Goal: Task Accomplishment & Management: Use online tool/utility

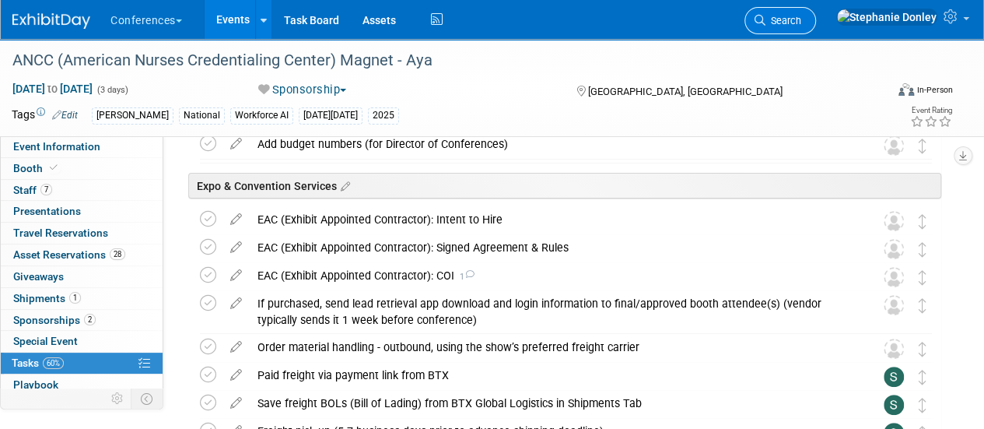
click at [801, 23] on span "Search" at bounding box center [783, 21] width 36 height 12
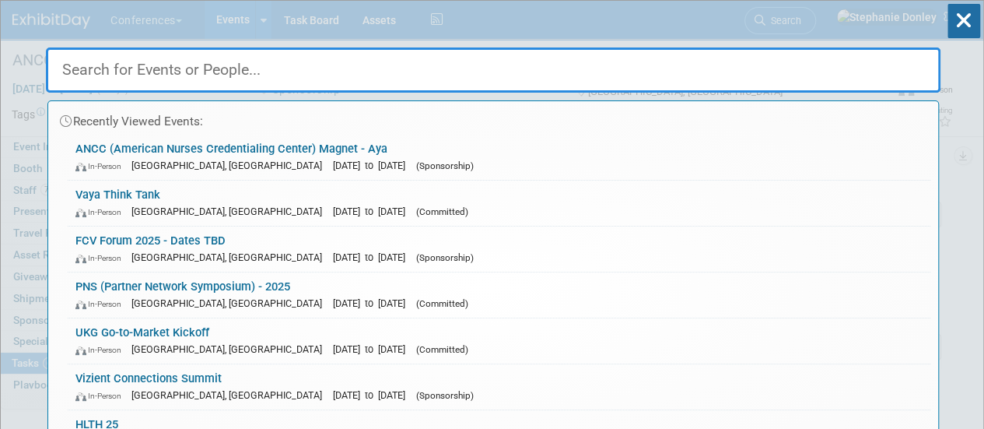
click at [226, 72] on input "text" at bounding box center [493, 69] width 894 height 45
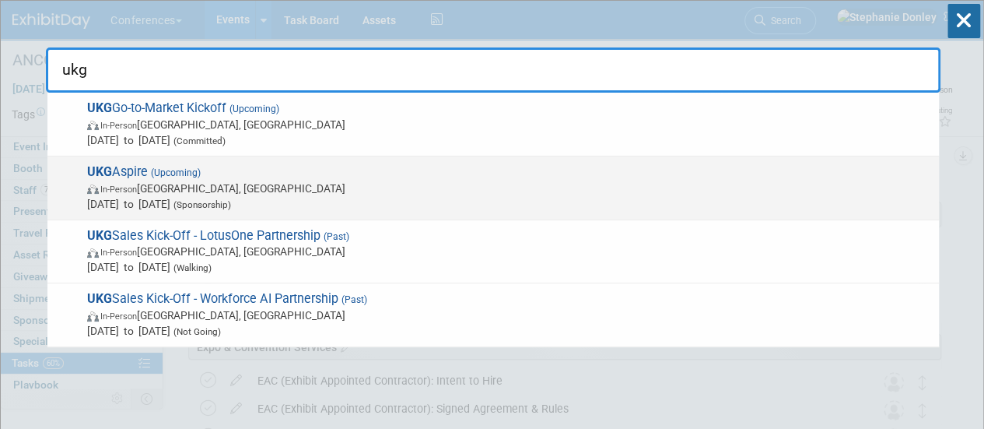
type input "ukg"
click at [138, 172] on span "UKG Aspire (Upcoming) In-Person Las Vegas, NV Nov 3, 2025 to Nov 6, 2025 (Spons…" at bounding box center [506, 187] width 848 height 47
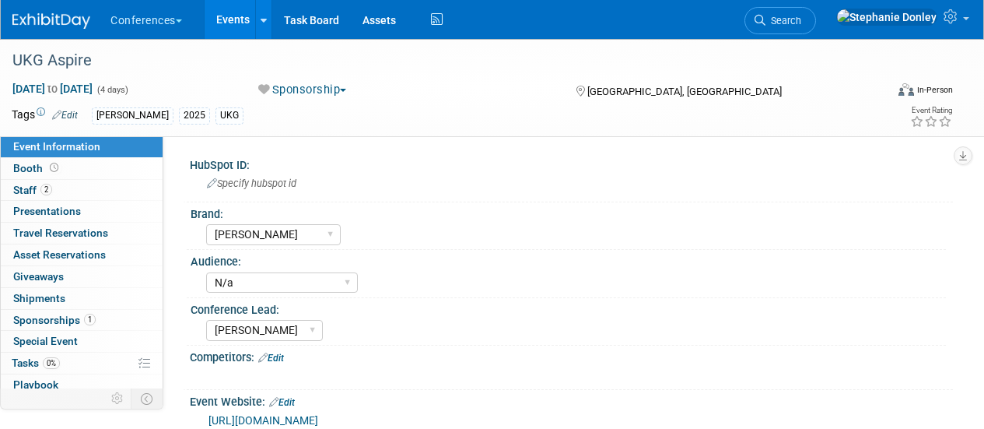
select select "[PERSON_NAME]"
select select "N/a"
select select "[PERSON_NAME]"
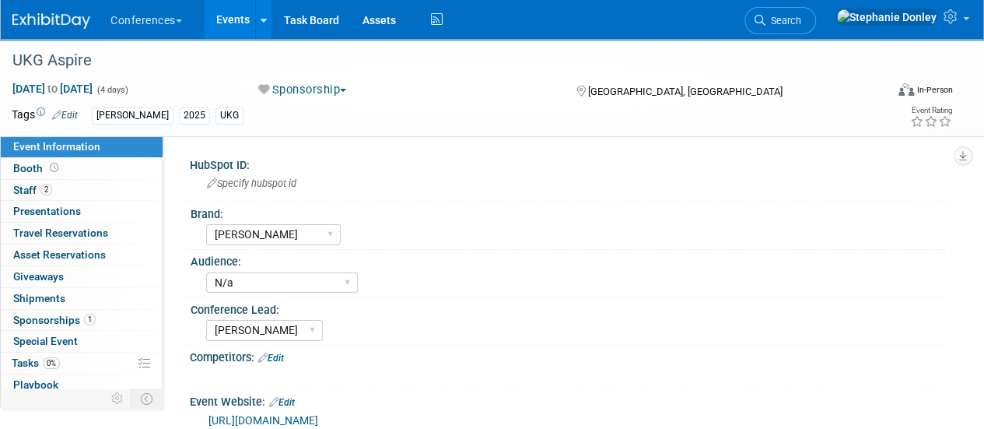
click at [345, 90] on span "button" at bounding box center [343, 90] width 6 height 3
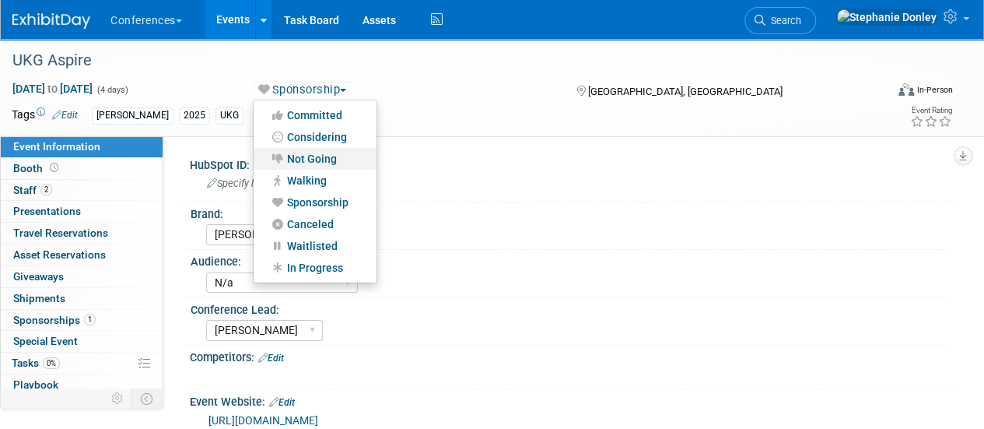
click at [306, 156] on link "Not Going" at bounding box center [315, 159] width 123 height 22
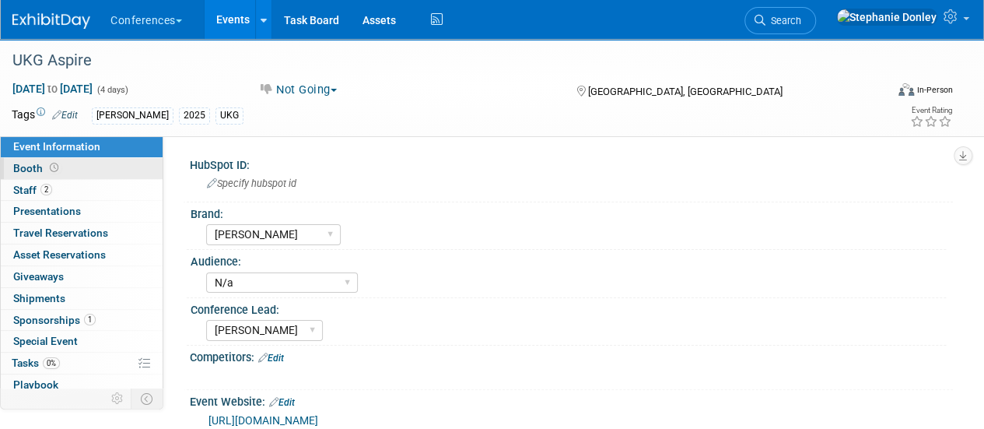
click at [29, 169] on span "Booth" at bounding box center [37, 168] width 48 height 12
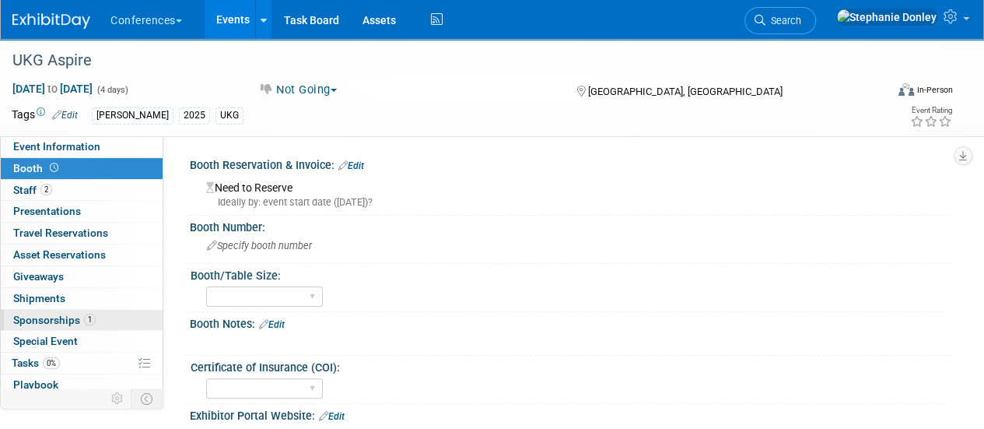
click at [49, 317] on span "Sponsorships 1" at bounding box center [54, 319] width 82 height 12
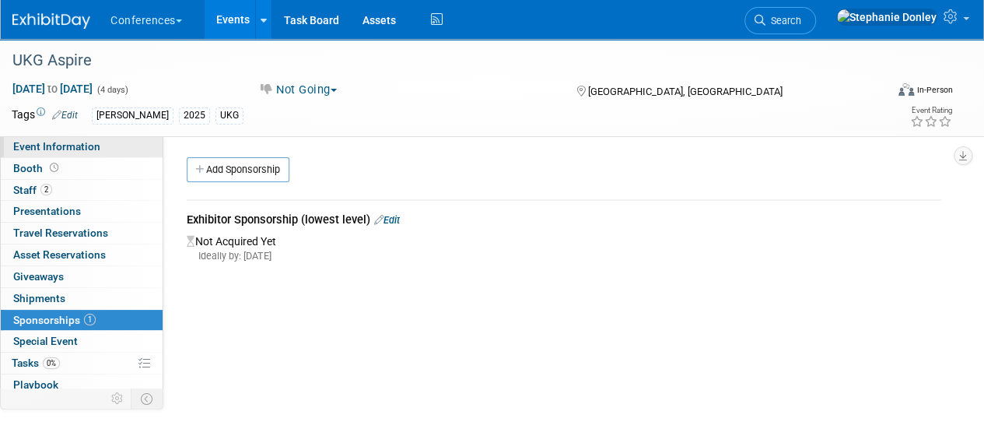
click at [58, 148] on span "Event Information" at bounding box center [56, 146] width 87 height 12
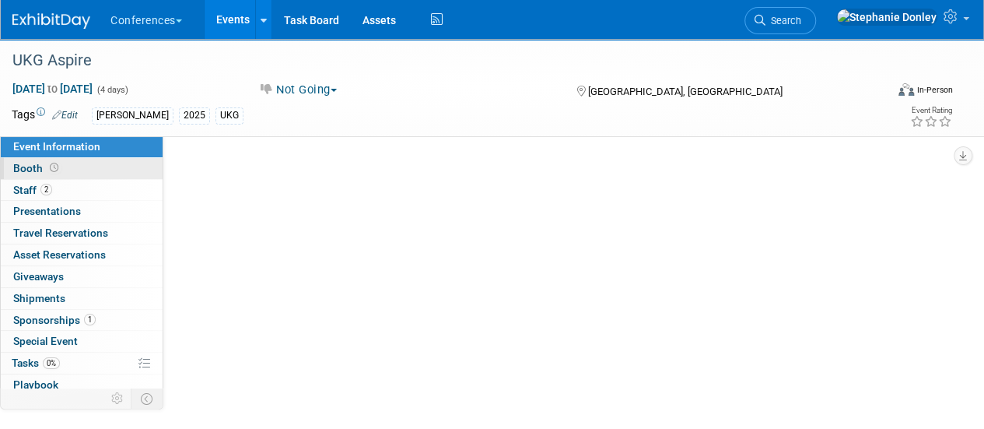
select select "[PERSON_NAME]"
select select "N/a"
select select "[PERSON_NAME]"
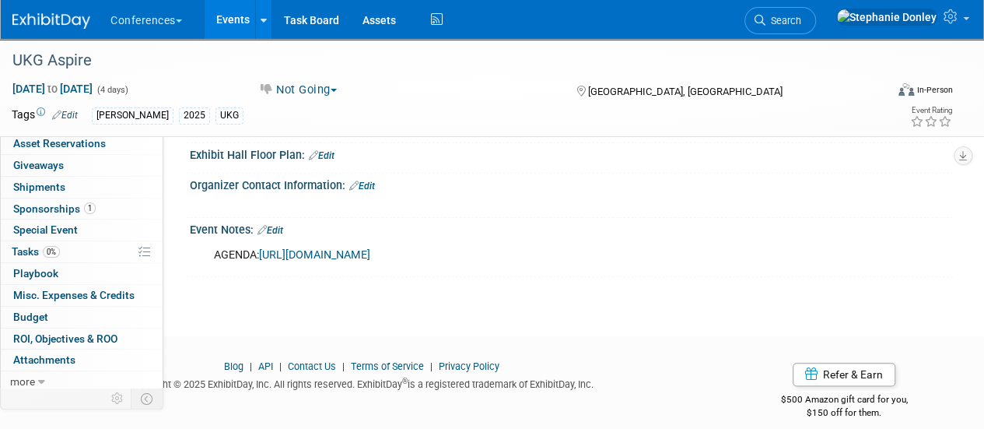
scroll to position [821, 0]
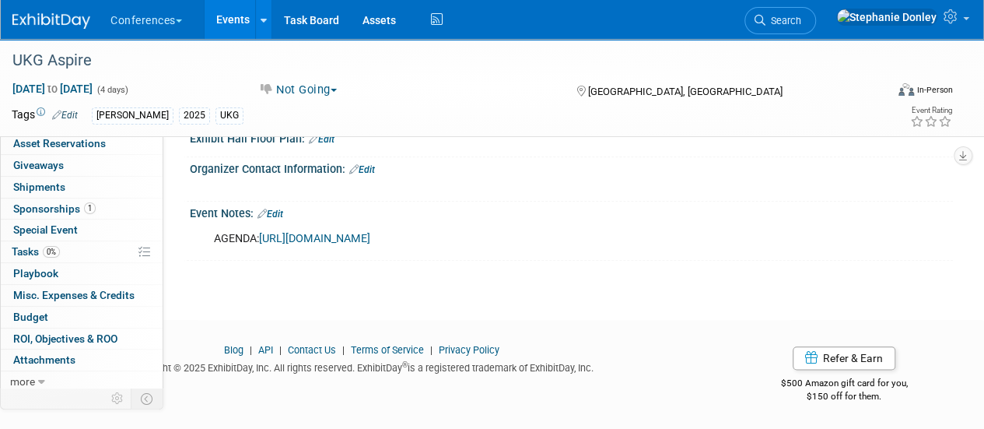
click at [283, 208] on link "Edit" at bounding box center [270, 213] width 26 height 11
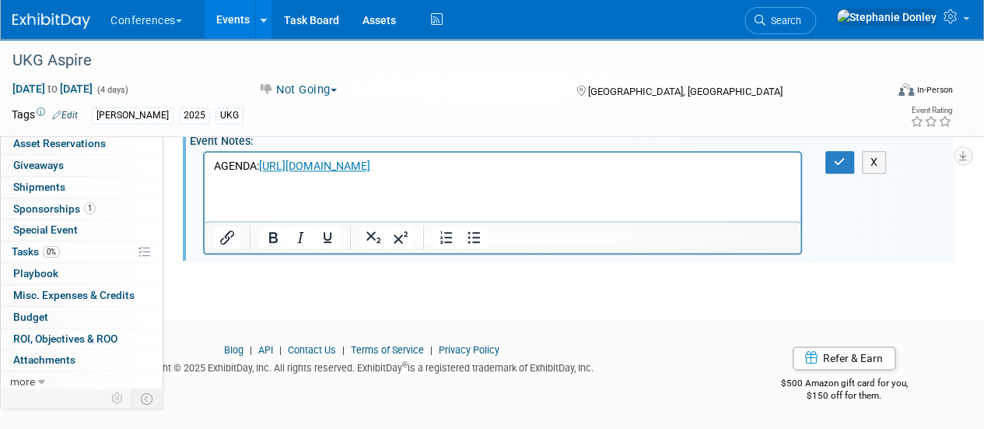
scroll to position [0, 0]
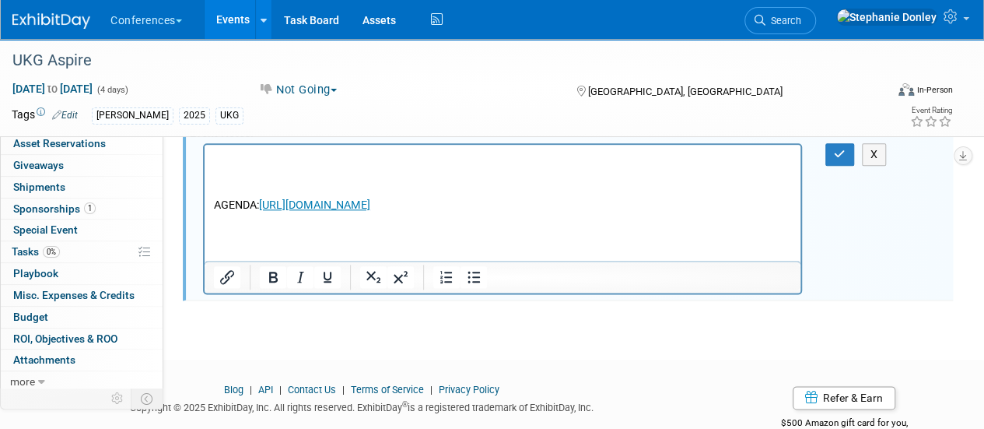
click at [219, 159] on p "Rich Text Area. Press ALT-0 for help." at bounding box center [503, 159] width 578 height 16
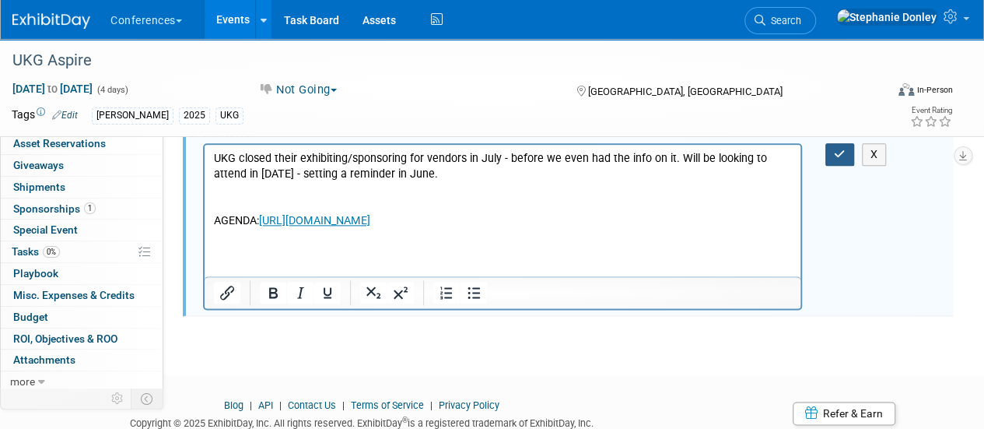
click at [845, 166] on button "button" at bounding box center [839, 154] width 29 height 23
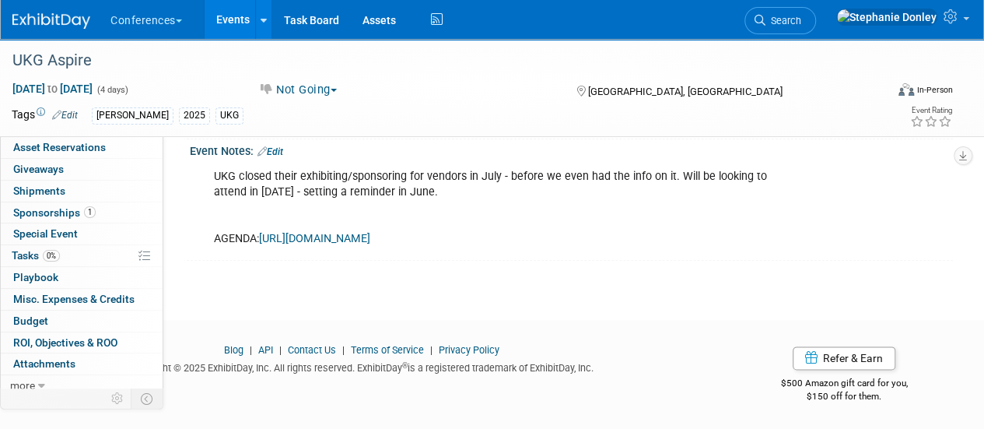
scroll to position [111, 0]
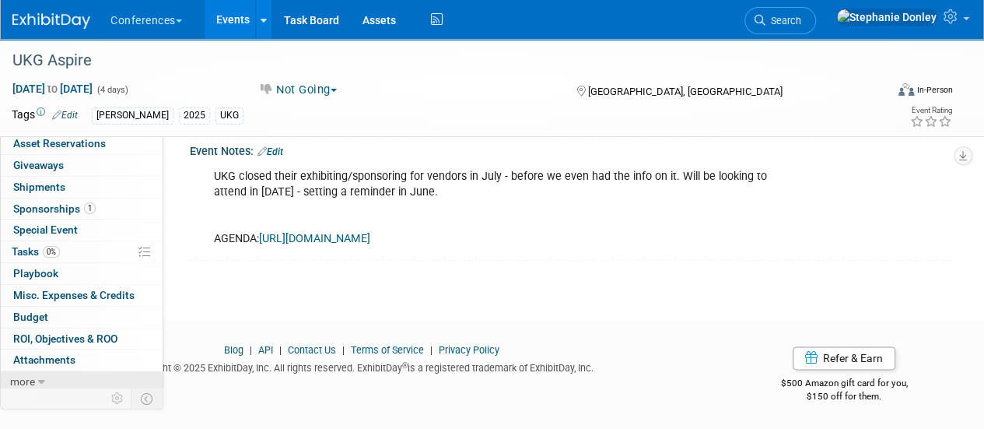
click at [18, 375] on span "more" at bounding box center [22, 381] width 25 height 12
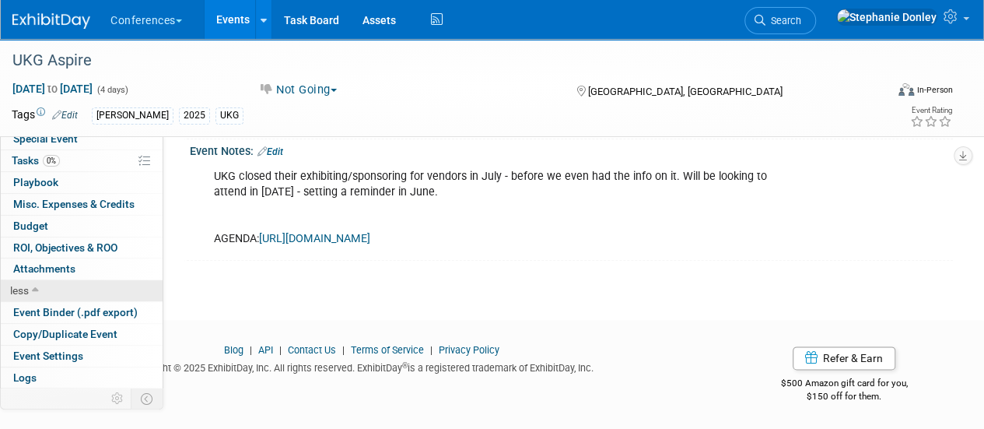
scroll to position [218, 0]
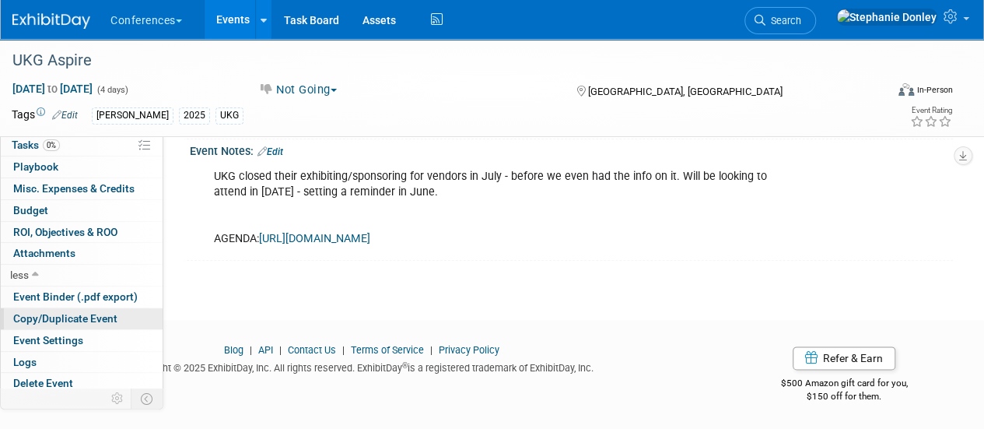
click at [45, 315] on span "Copy/Duplicate Event" at bounding box center [65, 318] width 104 height 12
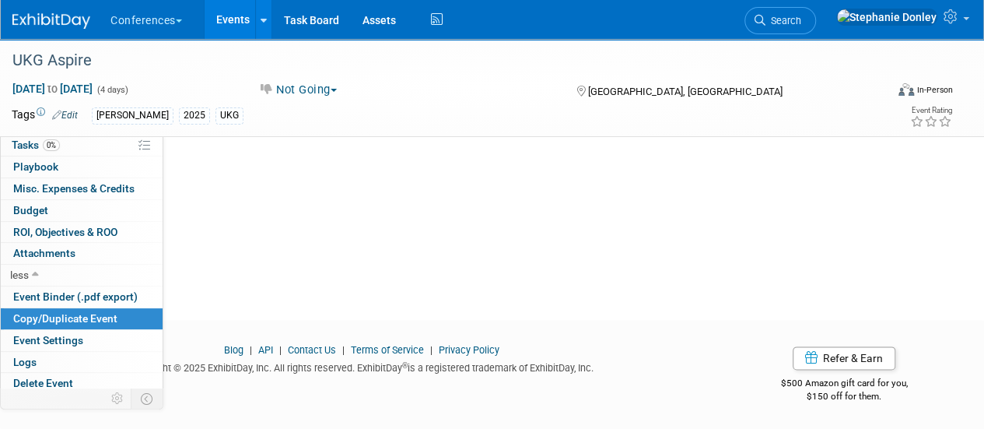
scroll to position [0, 0]
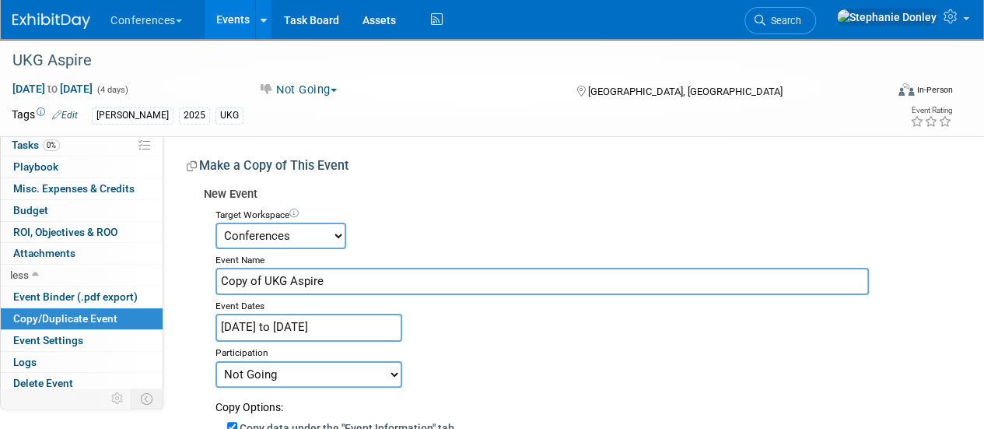
click at [325, 281] on input "Copy of UKG Aspire" at bounding box center [541, 281] width 653 height 27
drag, startPoint x: 266, startPoint y: 281, endPoint x: 196, endPoint y: 273, distance: 70.4
click at [295, 281] on input "UKG Aspire" at bounding box center [541, 281] width 653 height 27
type input "UKG Aspire 2026"
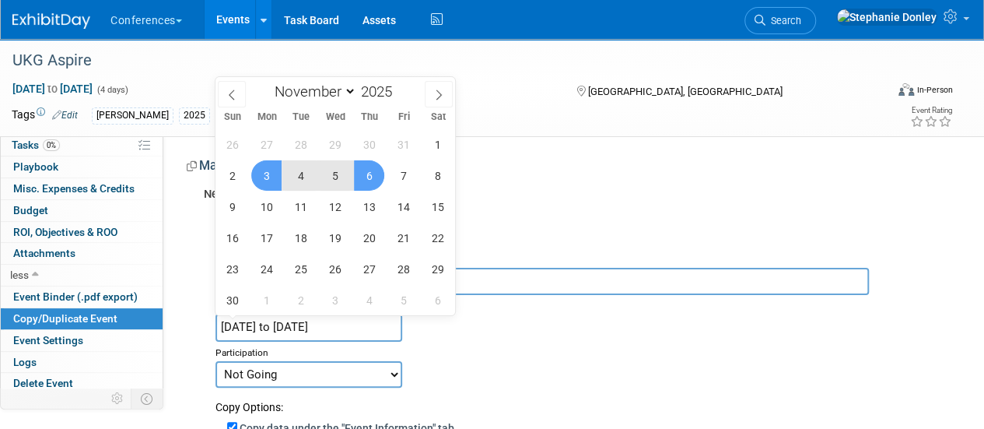
click at [302, 328] on input "Nov 3, 2025 to Nov 6, 2025" at bounding box center [308, 326] width 187 height 27
click at [398, 86] on span at bounding box center [397, 86] width 11 height 9
type input "2026"
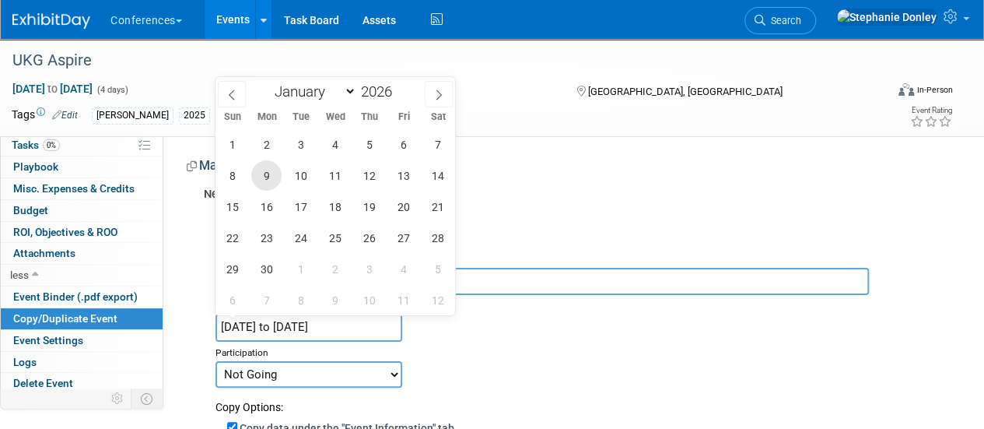
click at [268, 173] on span "9" at bounding box center [266, 175] width 30 height 30
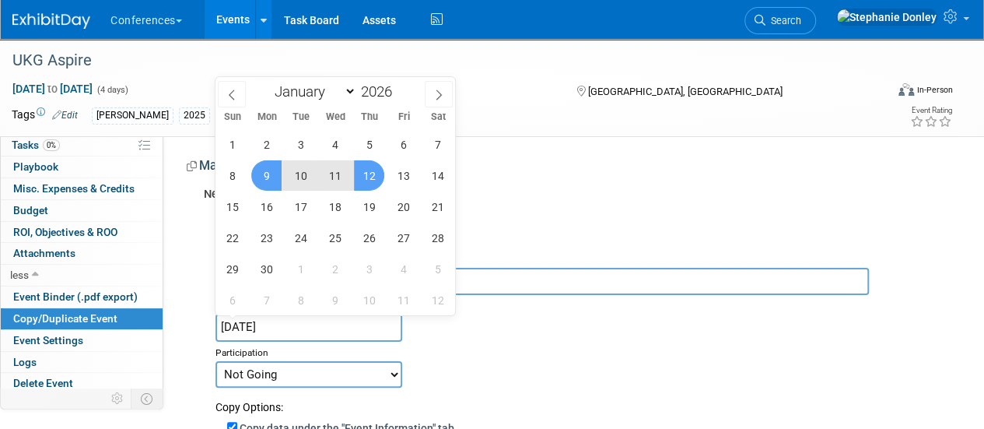
click at [361, 173] on span "12" at bounding box center [369, 175] width 30 height 30
type input "[DATE] to [DATE]"
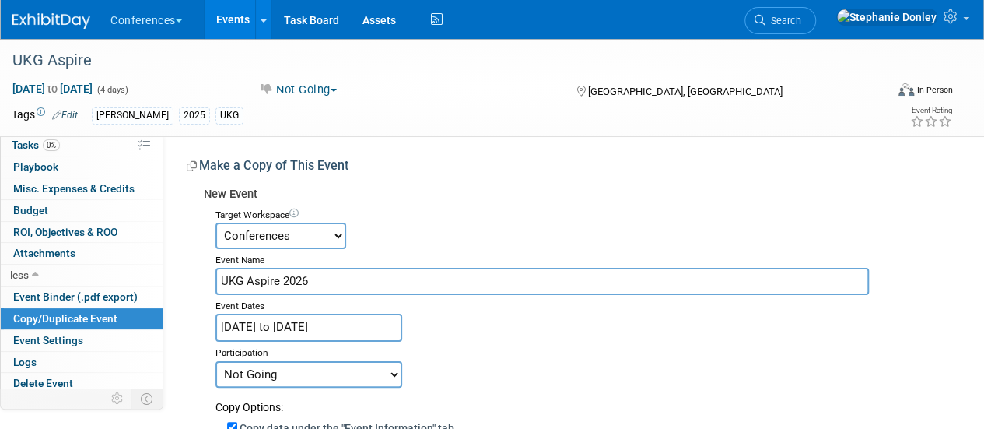
click at [324, 281] on input "UKG Aspire 2026" at bounding box center [541, 281] width 653 height 27
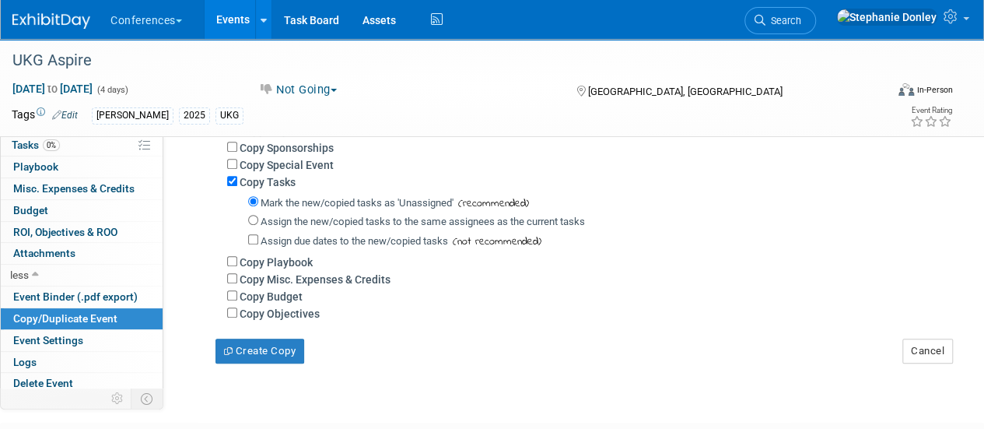
scroll to position [430, 0]
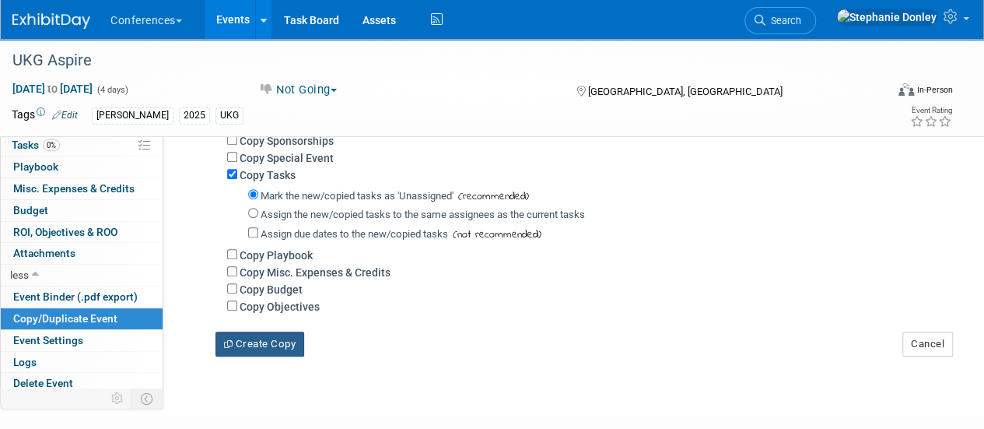
type input "UKG Aspire 2026 - Dates TBD"
click at [268, 341] on button "Create Copy" at bounding box center [259, 343] width 89 height 25
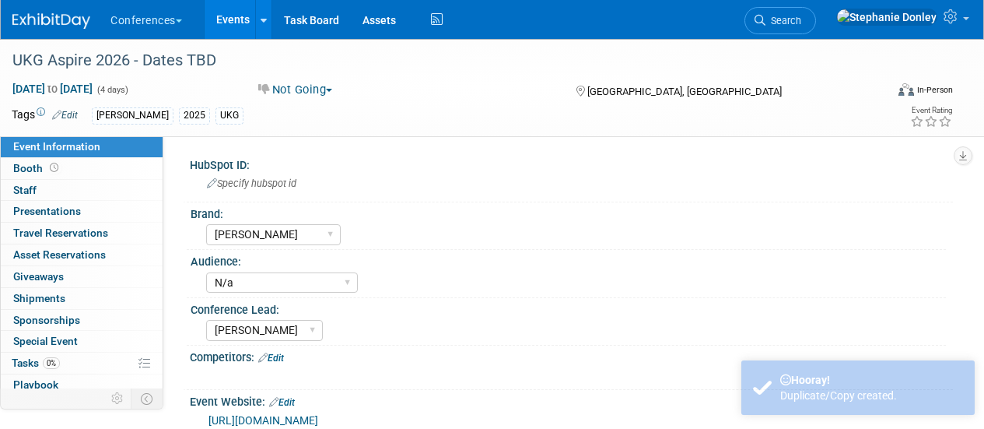
select select "[PERSON_NAME]"
select select "N/a"
select select "[PERSON_NAME]"
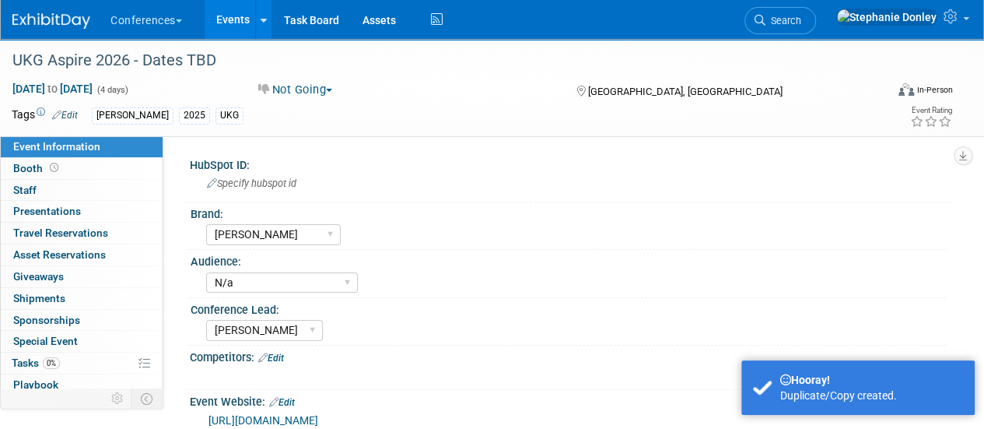
click at [327, 93] on button "Not Going" at bounding box center [296, 90] width 86 height 16
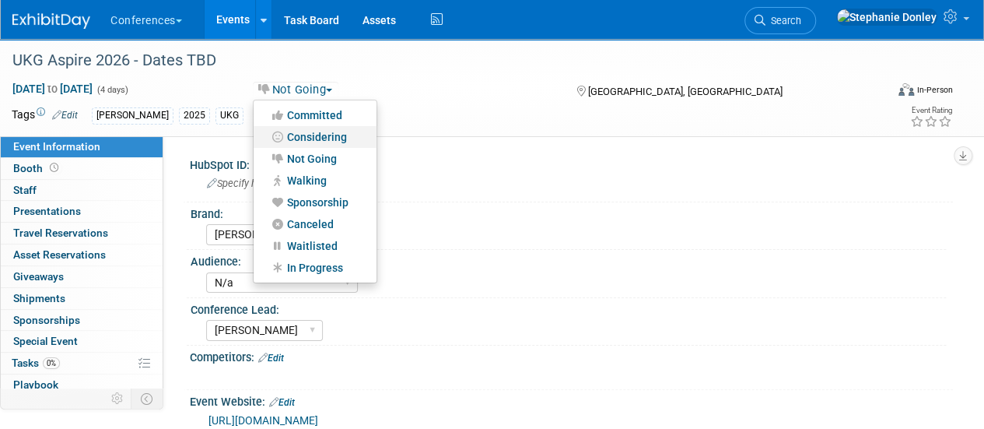
click at [320, 139] on link "Considering" at bounding box center [315, 137] width 123 height 22
